Goal: Task Accomplishment & Management: Manage account settings

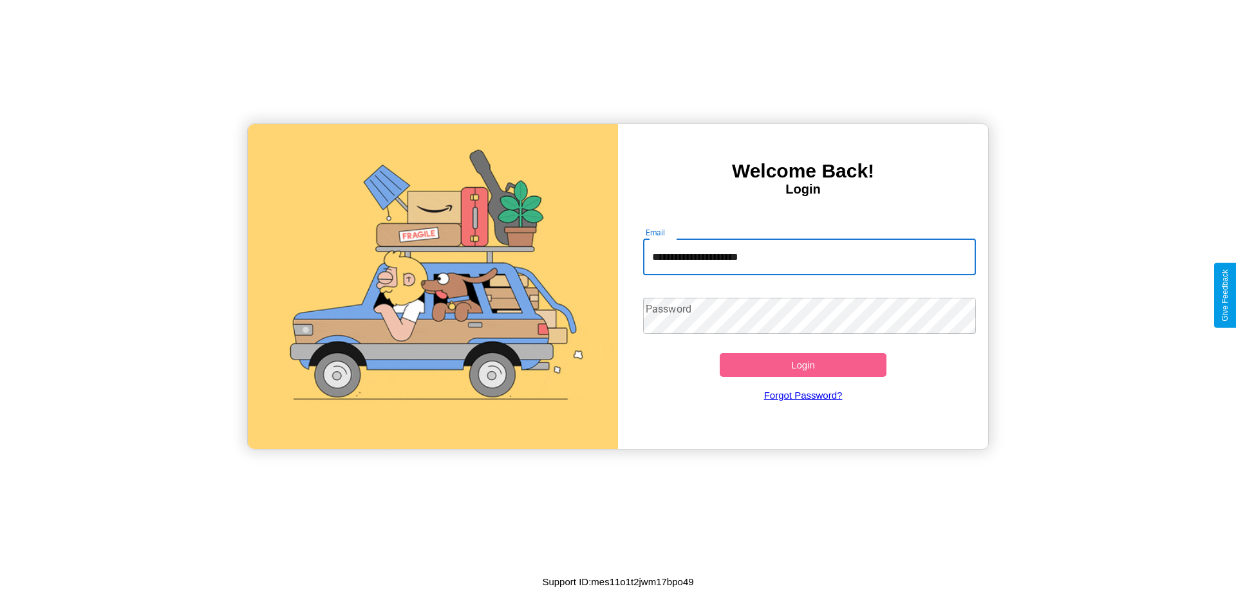
type input "**********"
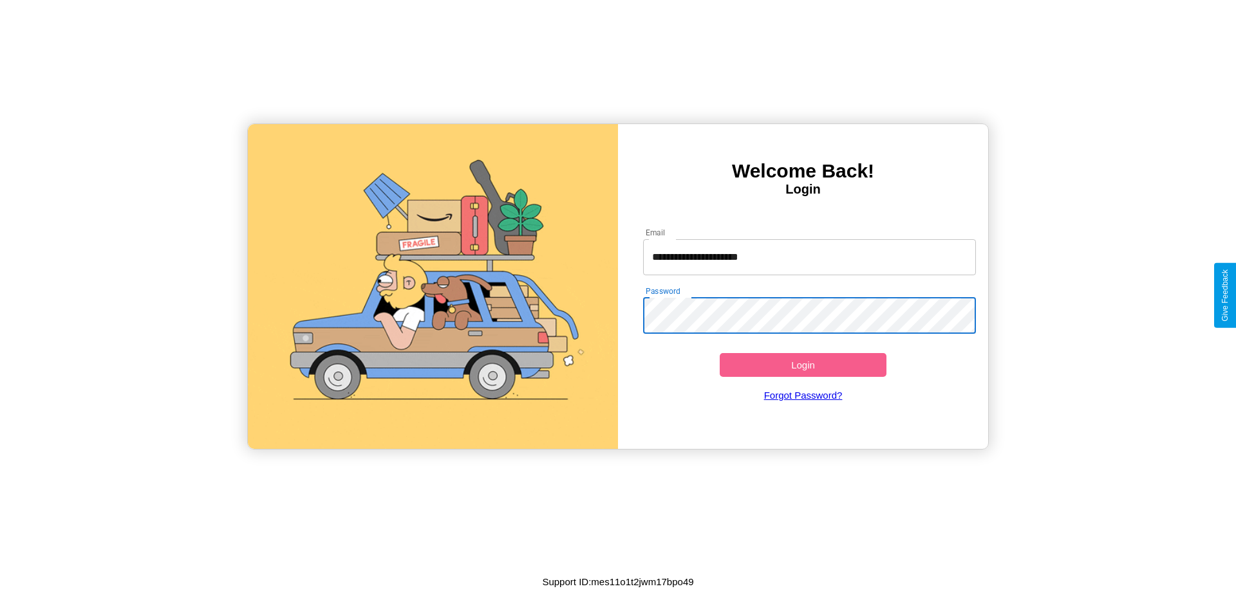
click at [803, 365] on button "Login" at bounding box center [803, 365] width 167 height 24
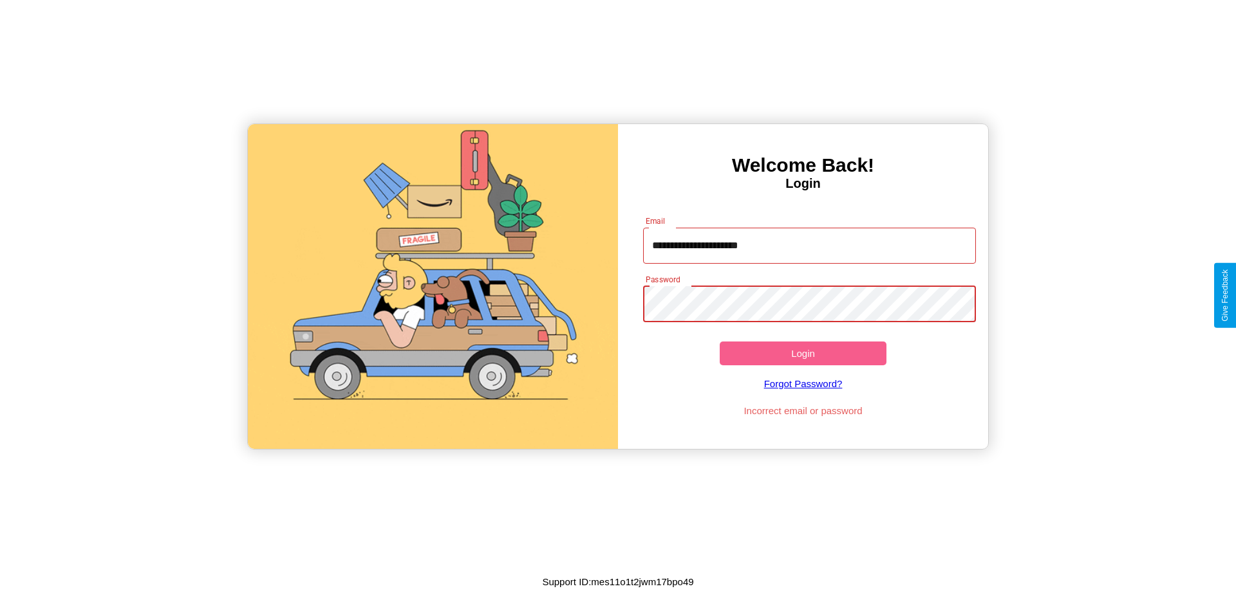
click at [803, 353] on button "Login" at bounding box center [803, 354] width 167 height 24
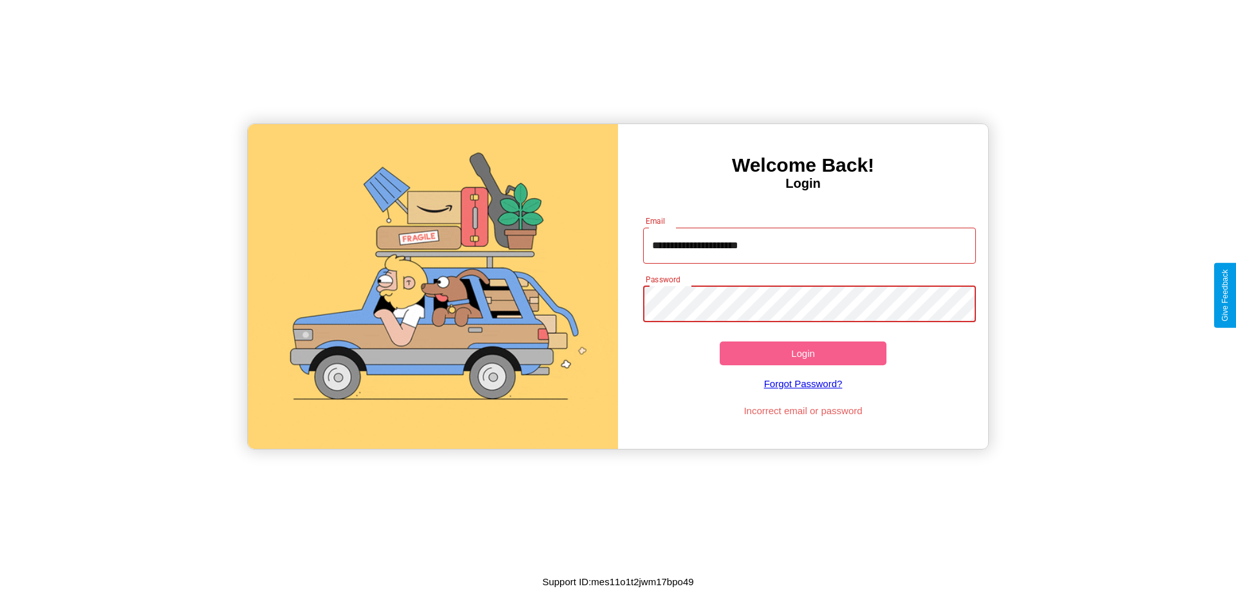
click at [803, 353] on button "Login" at bounding box center [803, 354] width 167 height 24
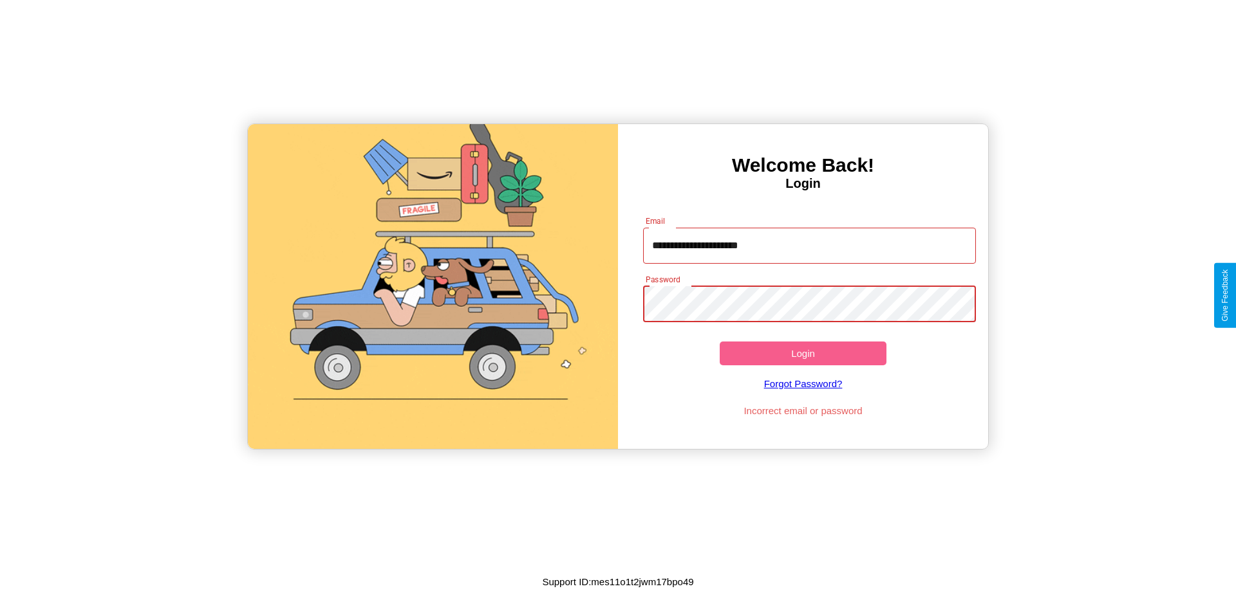
click at [803, 353] on button "Login" at bounding box center [803, 354] width 167 height 24
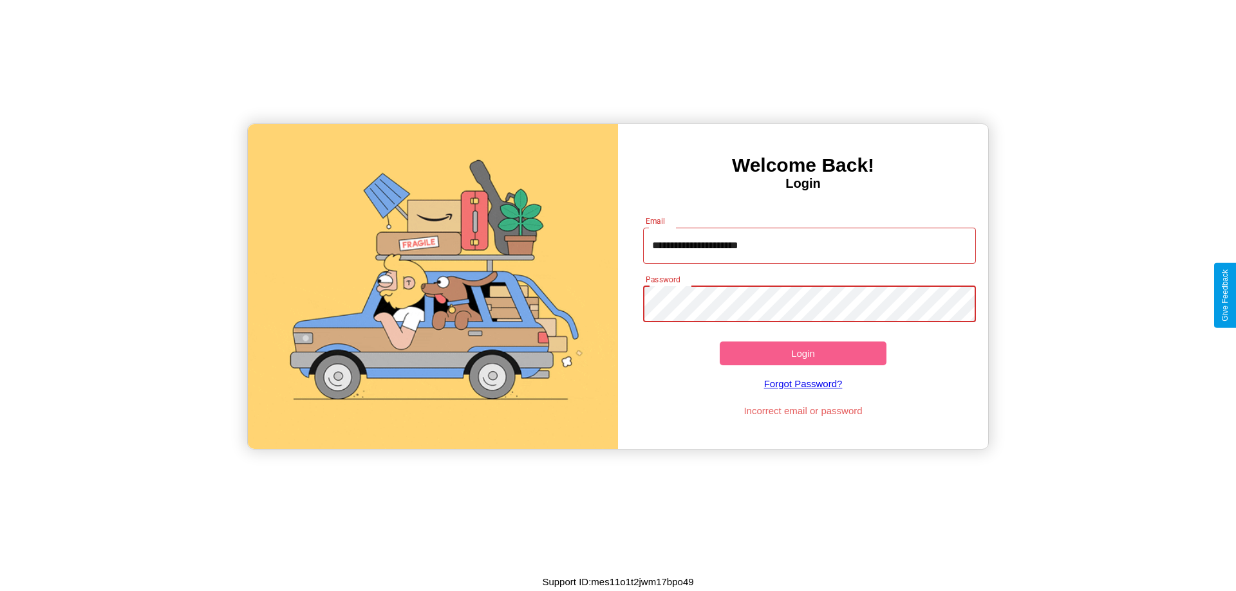
click at [803, 353] on button "Login" at bounding box center [803, 354] width 167 height 24
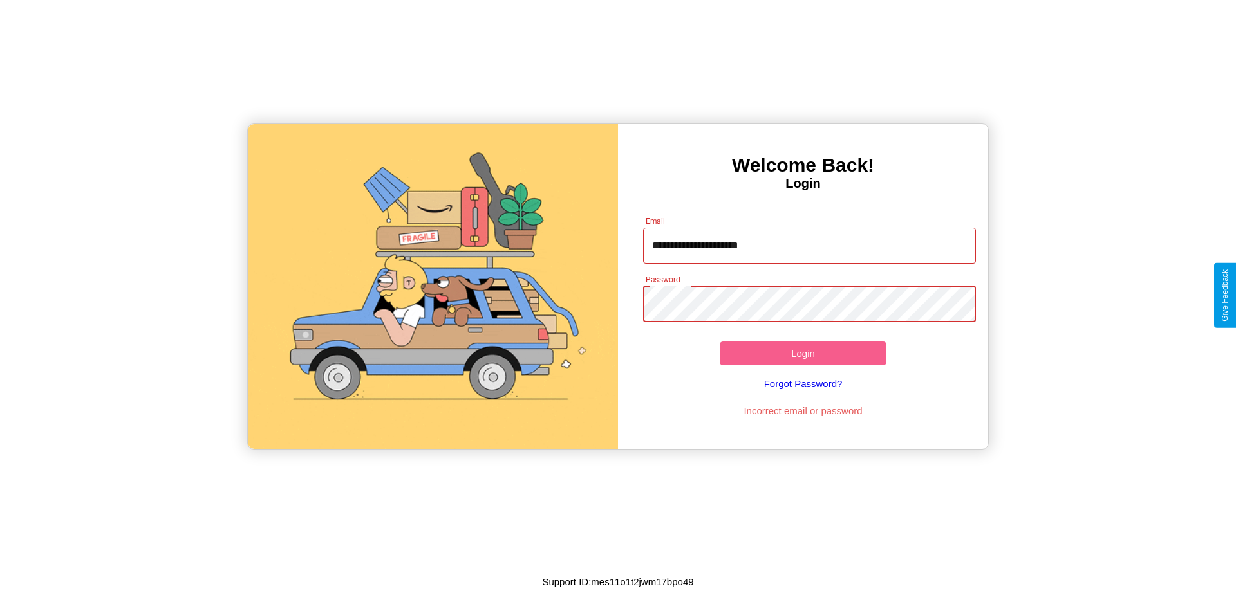
click at [803, 353] on button "Login" at bounding box center [803, 354] width 167 height 24
